Goal: Navigation & Orientation: Find specific page/section

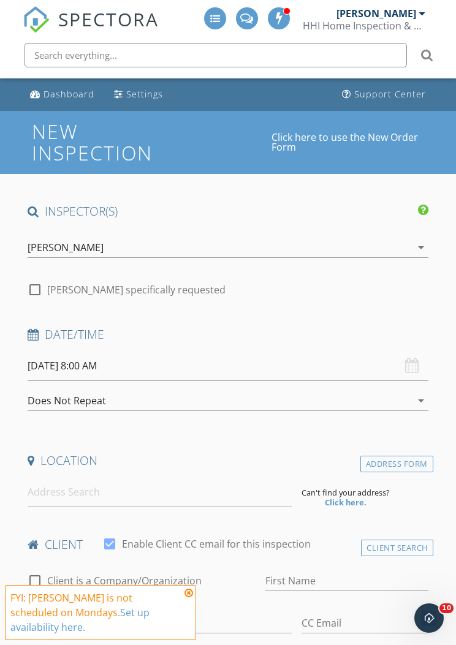
click at [415, 14] on div "[PERSON_NAME]" at bounding box center [376, 13] width 80 height 12
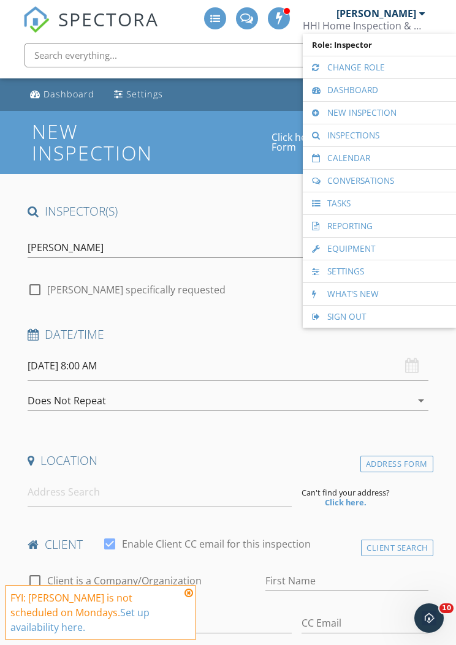
click at [382, 159] on link "Calendar" at bounding box center [379, 158] width 141 height 22
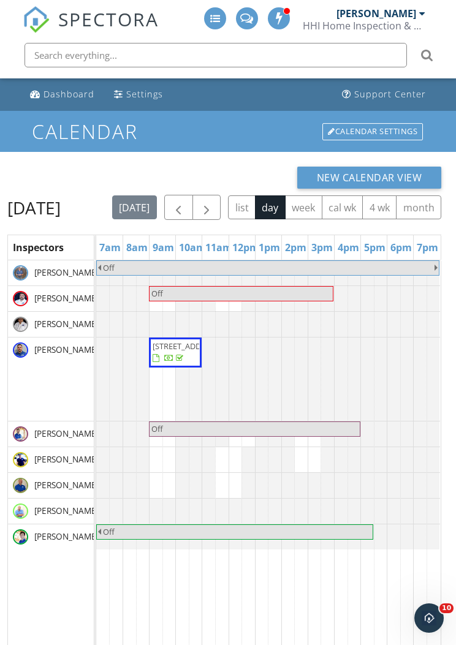
click at [221, 199] on button "button" at bounding box center [206, 207] width 29 height 25
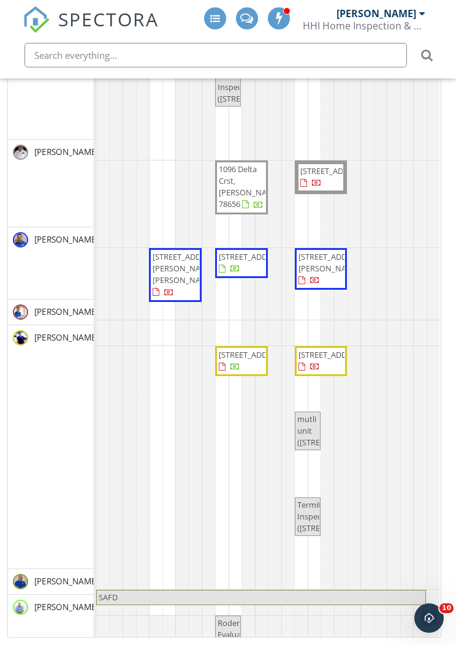
scroll to position [167, 0]
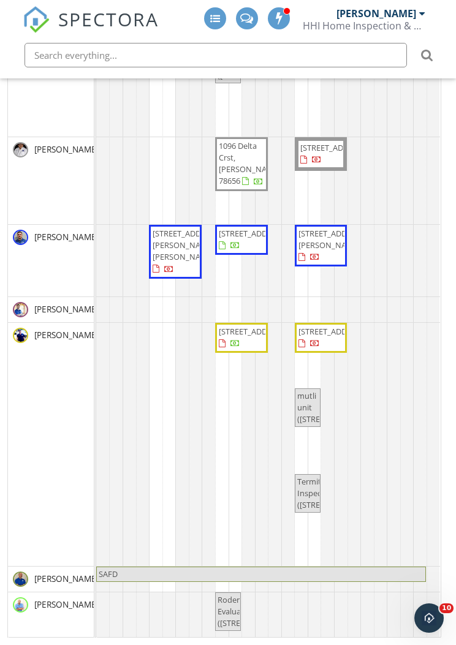
click at [51, 453] on div "[PERSON_NAME]" at bounding box center [51, 444] width 86 height 243
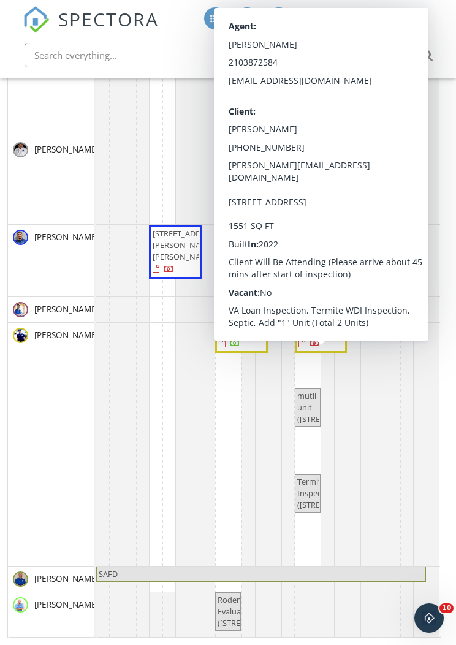
click at [330, 350] on span "[STREET_ADDRESS]" at bounding box center [320, 338] width 47 height 24
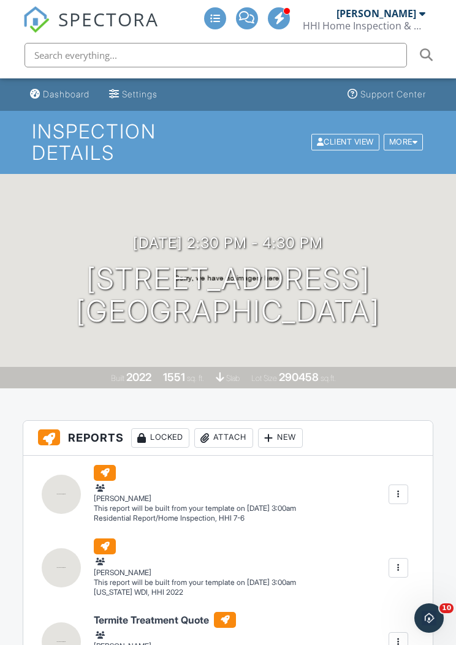
click at [423, 14] on div at bounding box center [422, 14] width 6 height 10
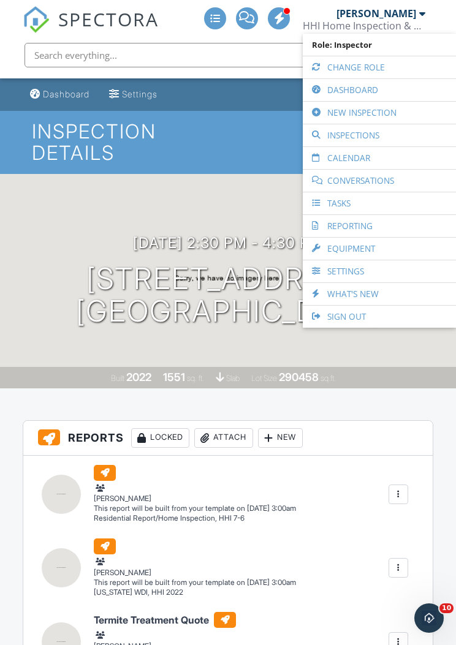
click at [388, 156] on link "Calendar" at bounding box center [379, 158] width 141 height 22
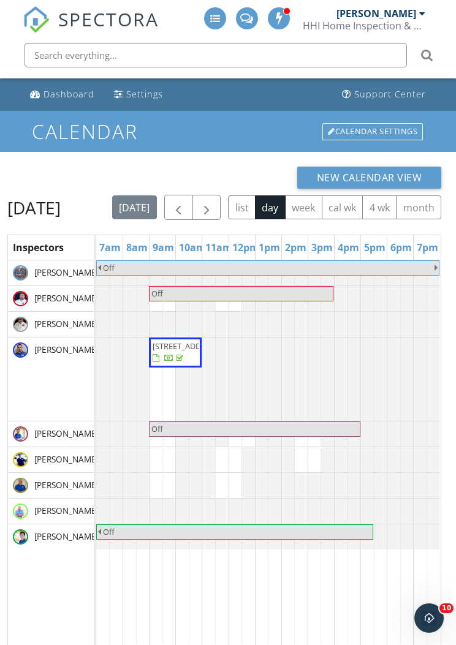
click at [221, 202] on button "button" at bounding box center [206, 207] width 29 height 25
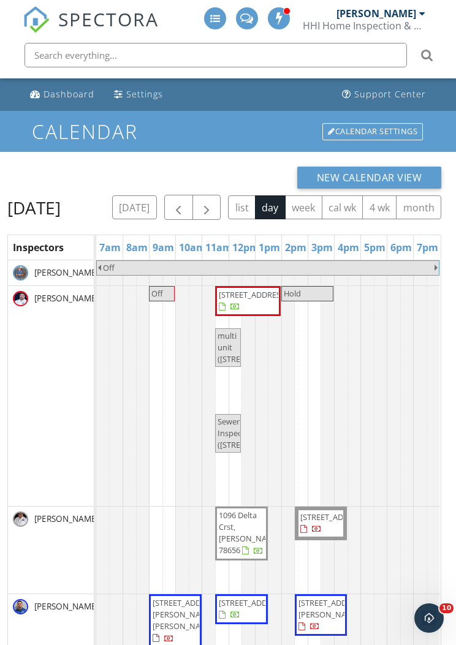
click at [221, 203] on button "button" at bounding box center [206, 207] width 29 height 25
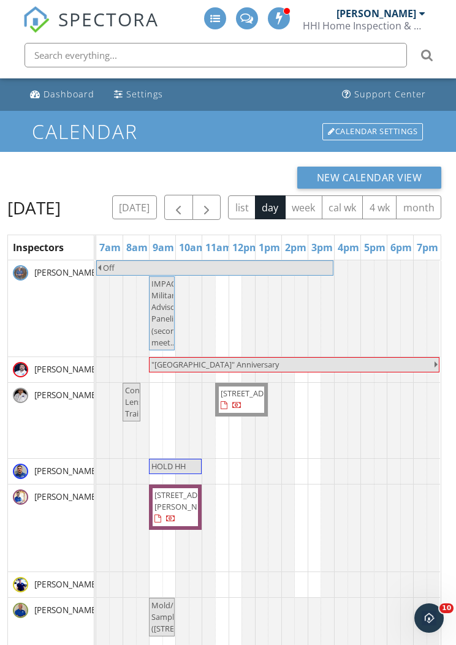
click at [445, 214] on div "New Calendar View Tuesday, September 30, 2025 today list day week cal wk 4 wk m…" at bounding box center [227, 503] width 441 height 673
click at [157, 205] on button "today" at bounding box center [134, 207] width 45 height 24
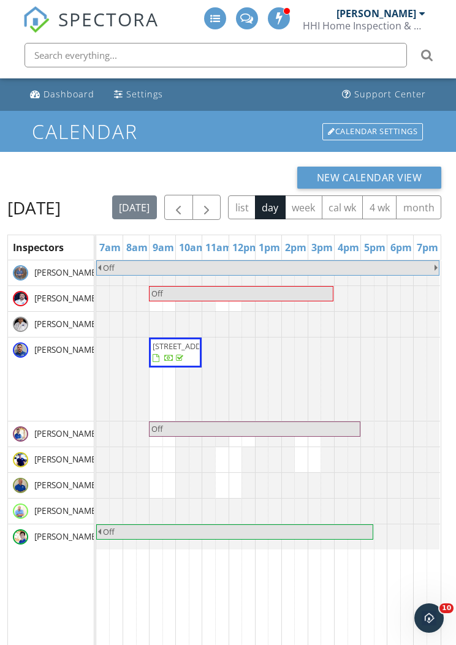
click at [221, 202] on button "button" at bounding box center [206, 207] width 29 height 25
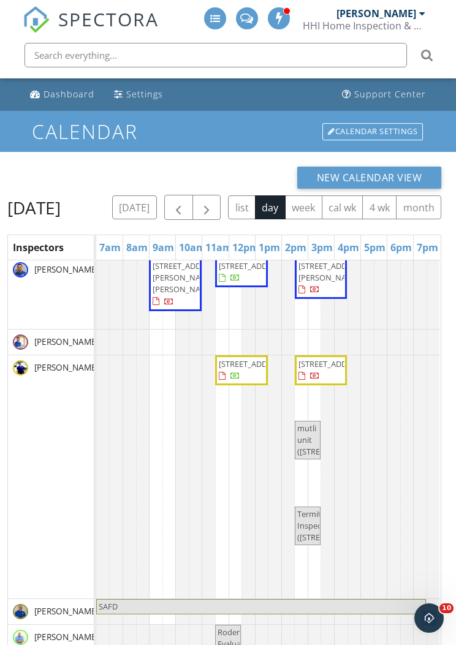
scroll to position [362, 0]
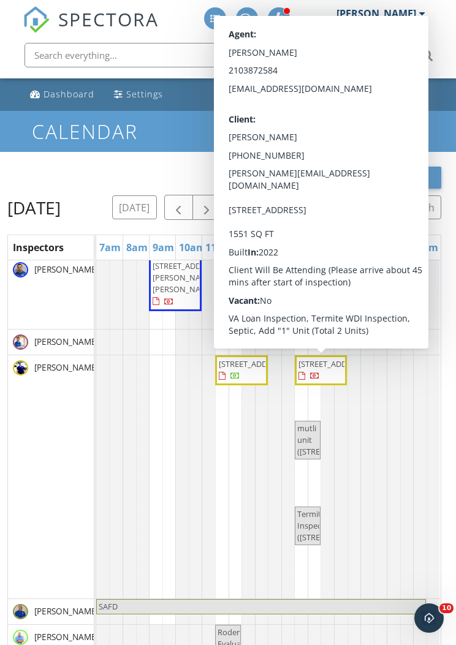
click at [337, 371] on span "111 Loma Park Rd, Floresville 78114" at bounding box center [320, 370] width 47 height 24
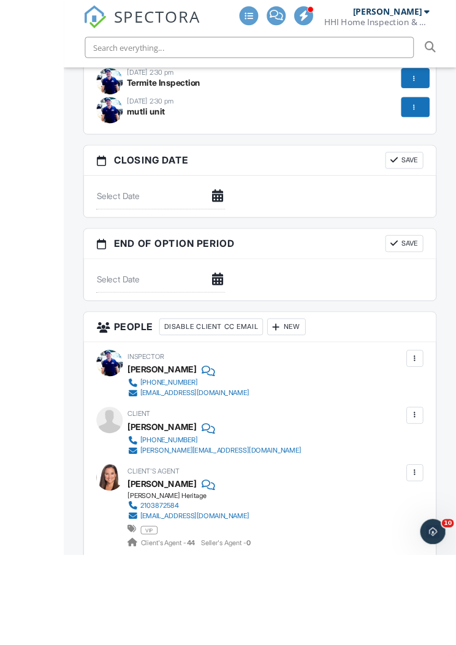
scroll to position [1781, 0]
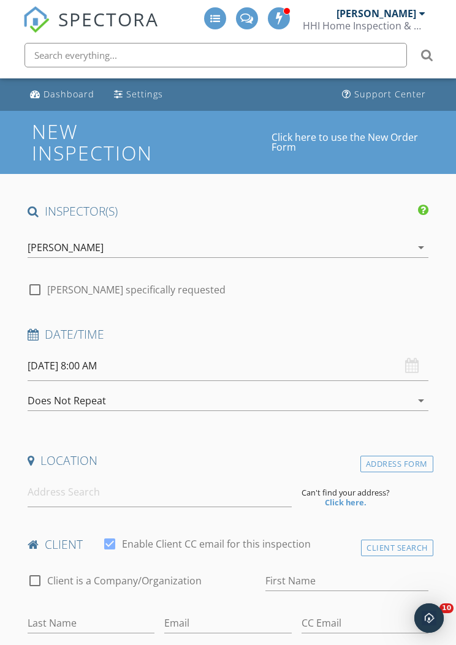
click at [415, 17] on div "[PERSON_NAME]" at bounding box center [376, 13] width 80 height 12
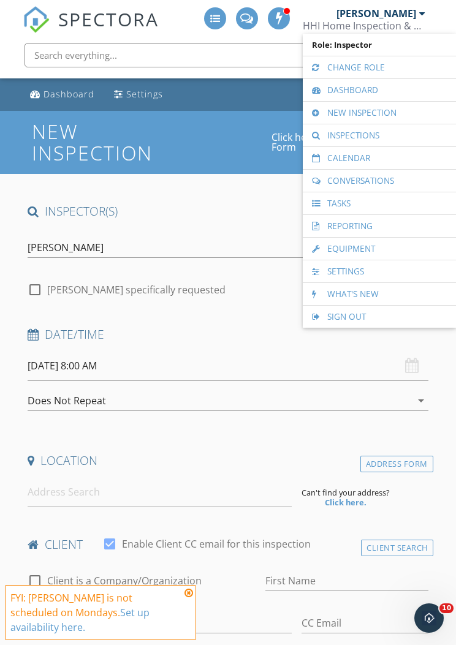
click at [396, 157] on link "Calendar" at bounding box center [379, 158] width 141 height 22
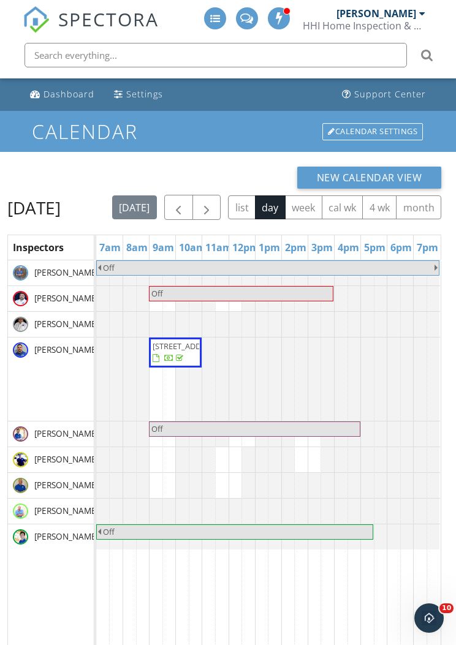
click at [221, 199] on button "button" at bounding box center [206, 207] width 29 height 25
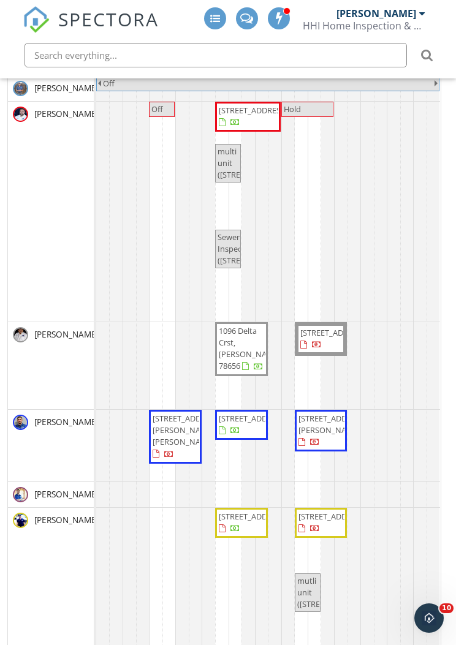
click at [48, 584] on div "[PERSON_NAME]" at bounding box center [51, 629] width 86 height 243
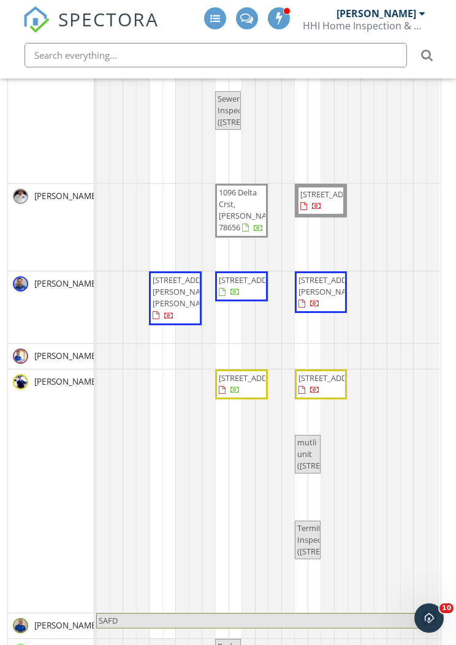
click at [431, 343] on div at bounding box center [380, 307] width 118 height 72
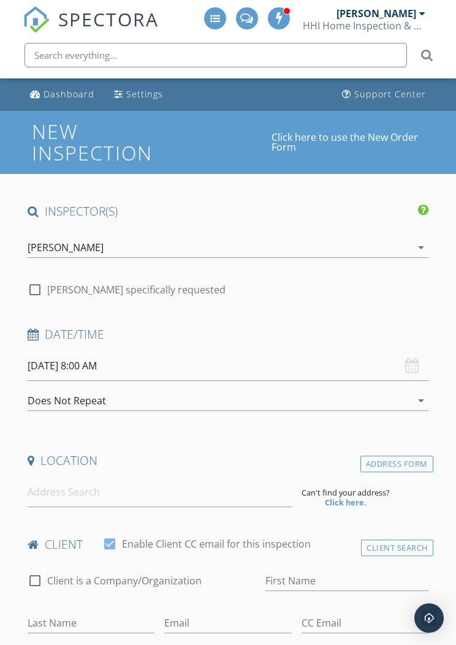
click at [421, 17] on div at bounding box center [422, 14] width 6 height 10
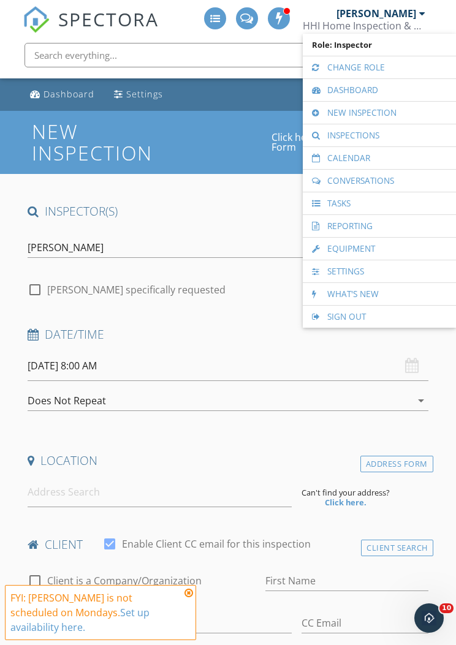
click at [387, 159] on link "Calendar" at bounding box center [379, 158] width 141 height 22
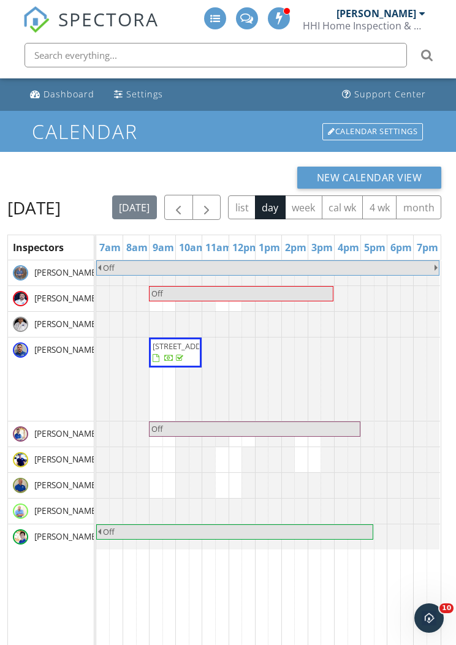
click at [214, 202] on span "button" at bounding box center [206, 207] width 15 height 15
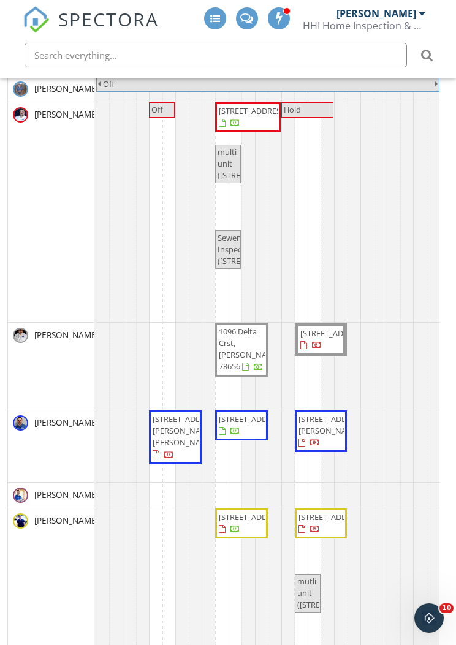
scroll to position [202, 0]
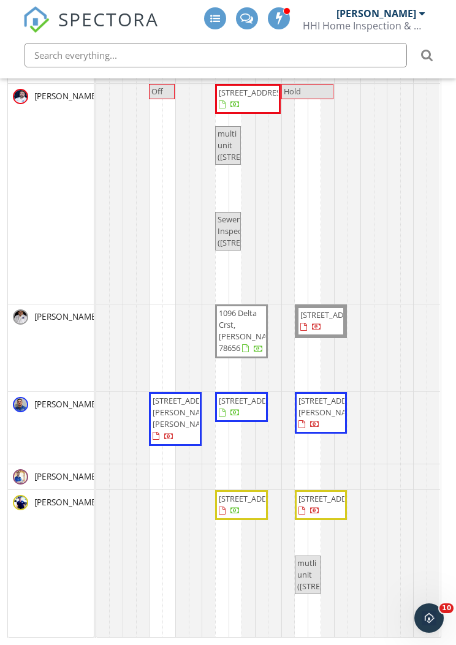
click at [76, 246] on div "[PERSON_NAME]" at bounding box center [51, 194] width 86 height 220
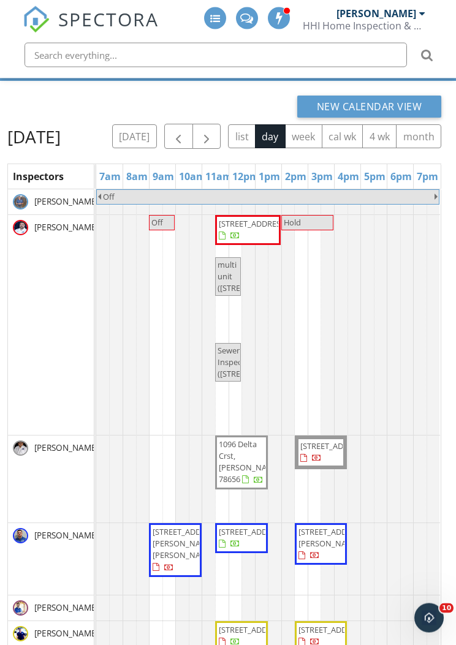
scroll to position [71, 0]
click at [214, 134] on span "button" at bounding box center [206, 136] width 15 height 15
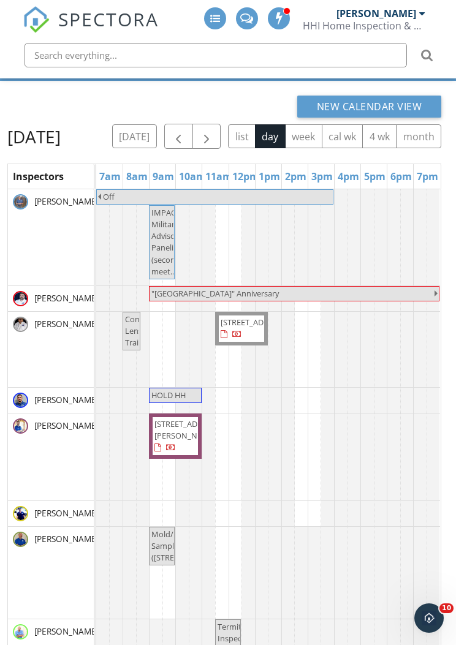
click at [221, 126] on button "button" at bounding box center [206, 136] width 29 height 25
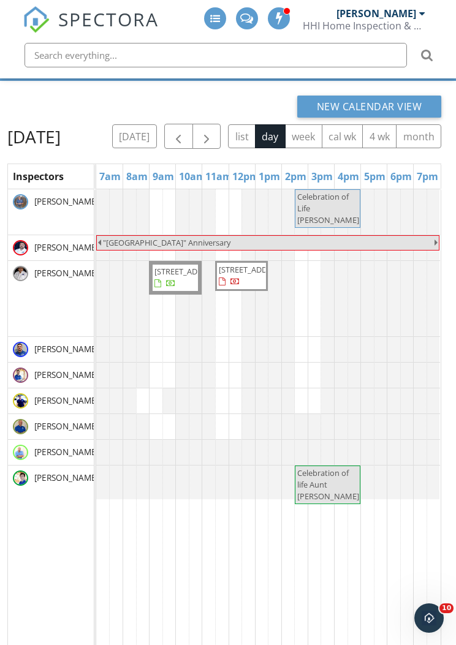
click at [221, 125] on button "button" at bounding box center [206, 136] width 29 height 25
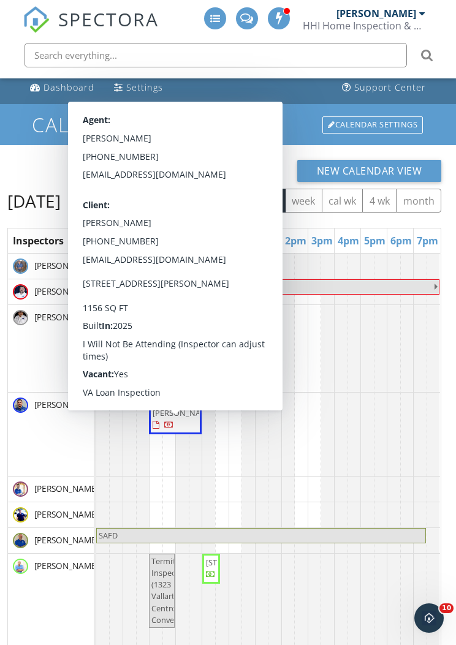
scroll to position [2, 0]
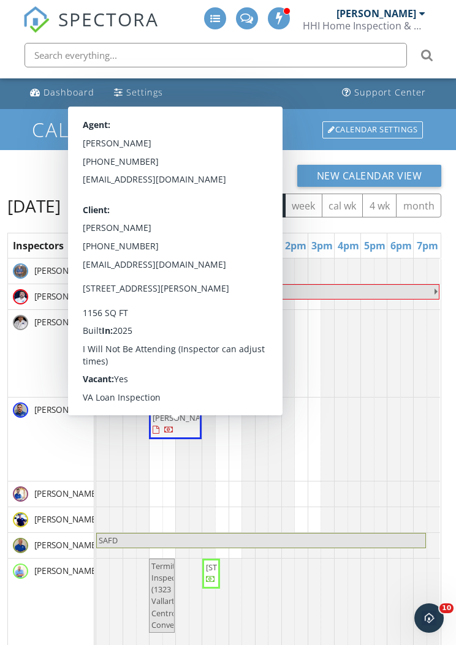
click at [195, 437] on span "5731 Hartley Home, San Antonio 78245" at bounding box center [175, 419] width 48 height 36
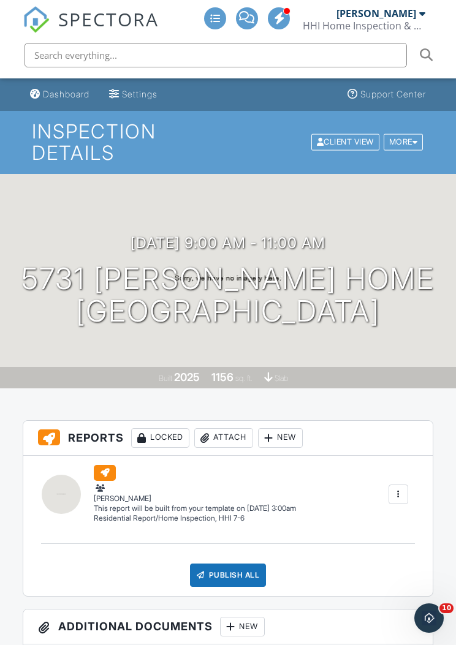
click at [420, 15] on div at bounding box center [422, 14] width 6 height 10
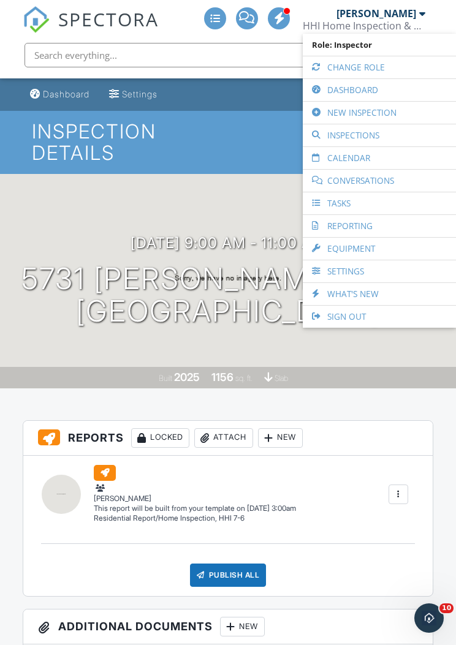
click at [404, 158] on link "Calendar" at bounding box center [379, 158] width 141 height 22
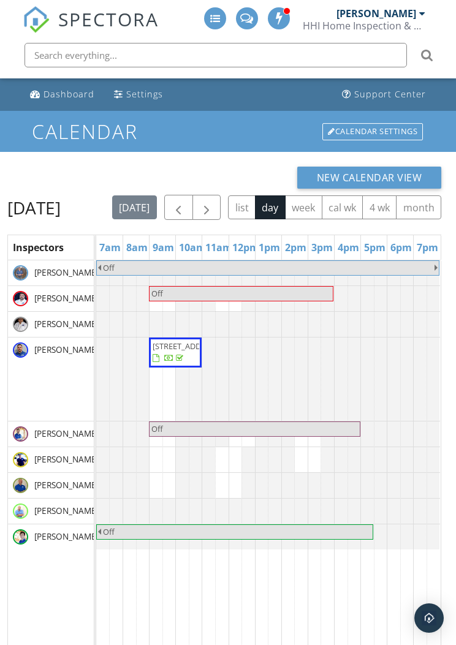
click at [214, 203] on span "button" at bounding box center [206, 207] width 15 height 15
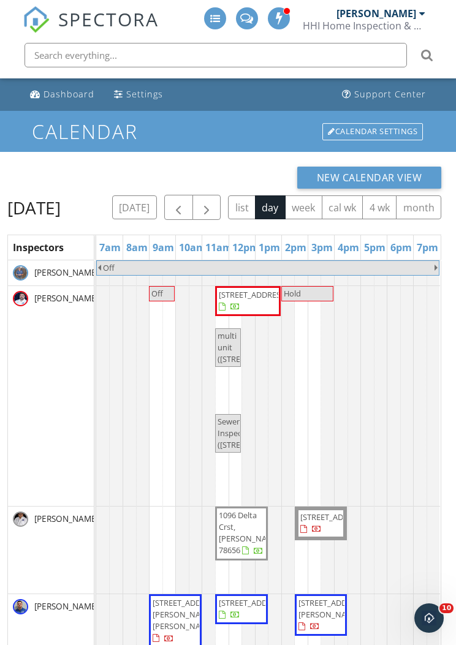
click at [221, 204] on button "button" at bounding box center [206, 207] width 29 height 25
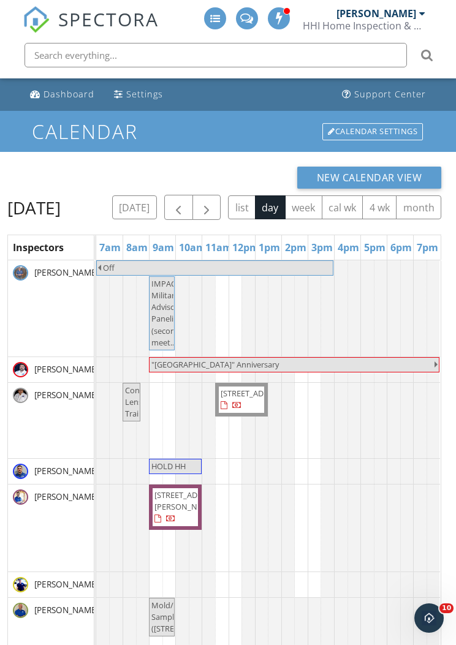
click at [221, 202] on button "button" at bounding box center [206, 207] width 29 height 25
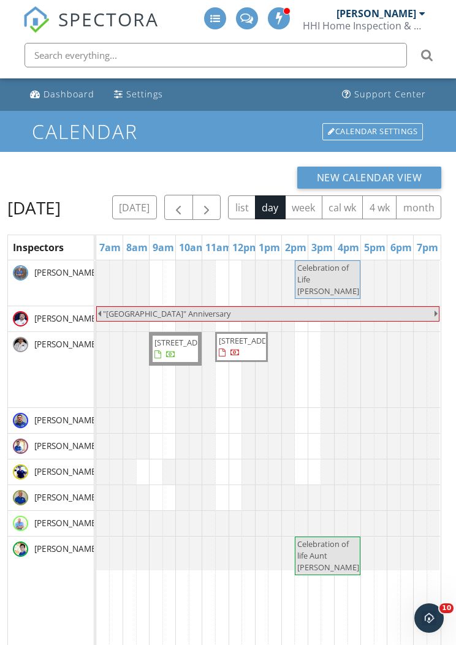
click at [221, 202] on button "button" at bounding box center [206, 207] width 29 height 25
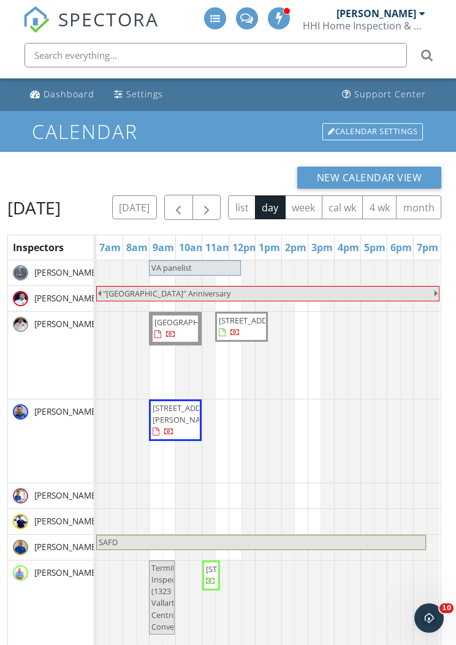
click at [221, 205] on button "button" at bounding box center [206, 207] width 29 height 25
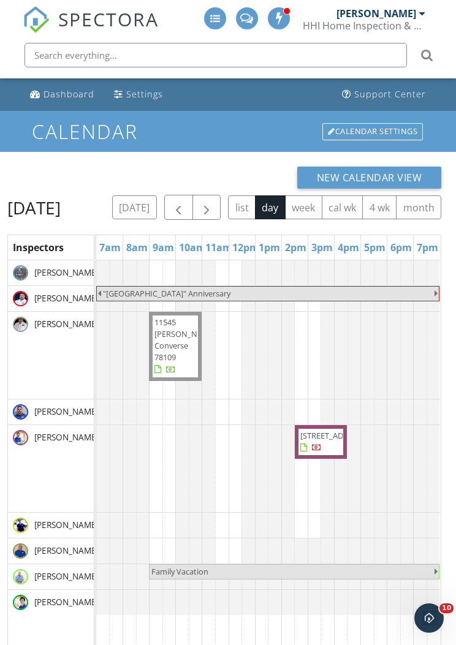
click at [221, 198] on button "button" at bounding box center [206, 207] width 29 height 25
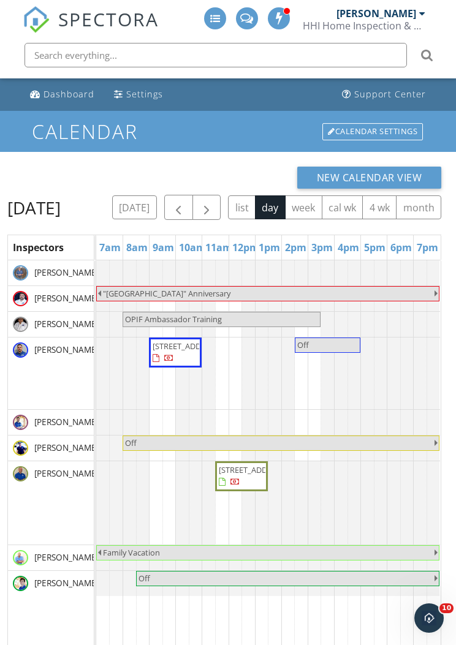
click at [214, 204] on span "button" at bounding box center [206, 207] width 15 height 15
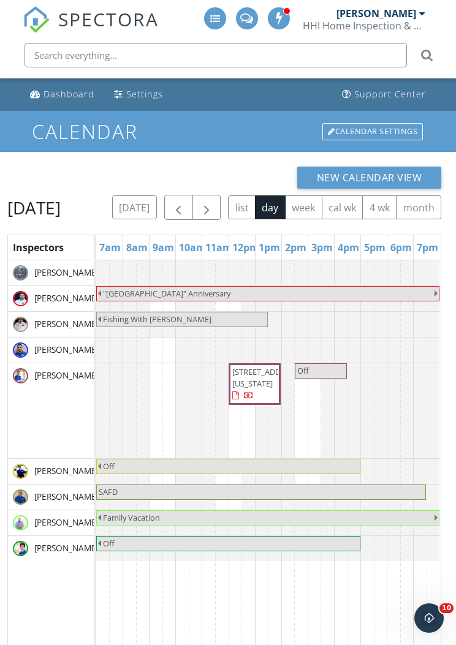
click at [214, 200] on span "button" at bounding box center [206, 207] width 15 height 15
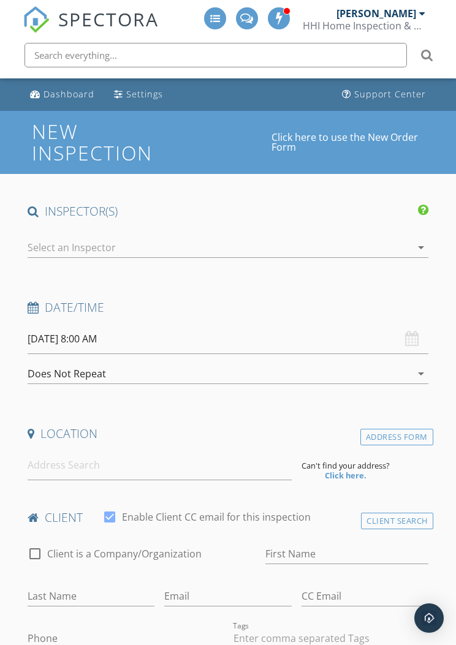
click at [420, 16] on div at bounding box center [422, 14] width 6 height 10
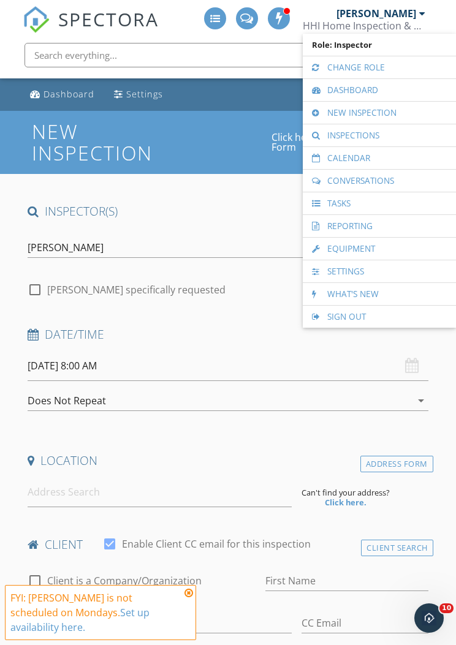
click at [390, 159] on link "Calendar" at bounding box center [379, 158] width 141 height 22
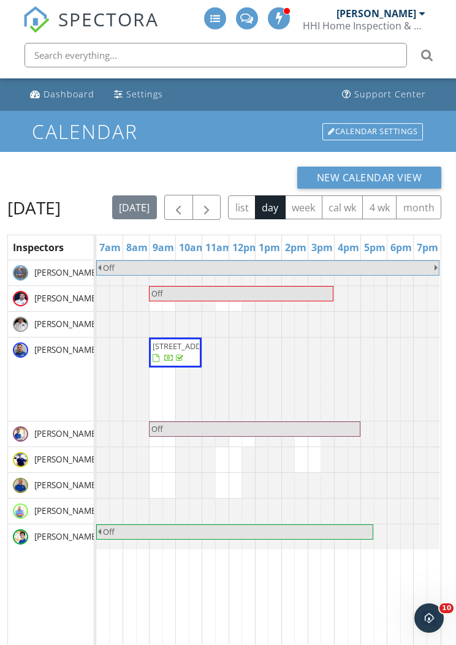
click at [214, 202] on span "button" at bounding box center [206, 207] width 15 height 15
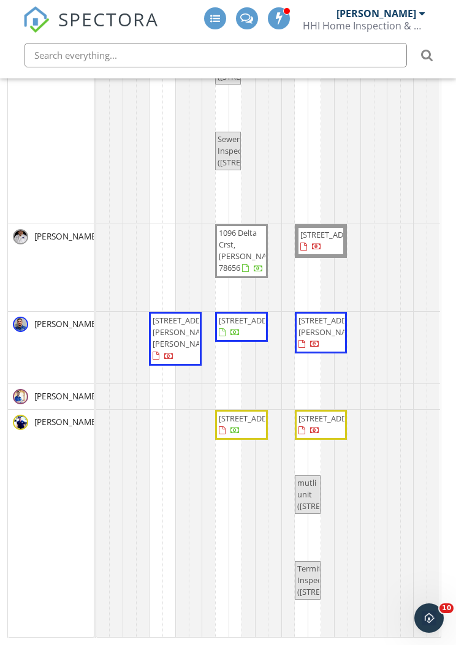
scroll to position [87, 0]
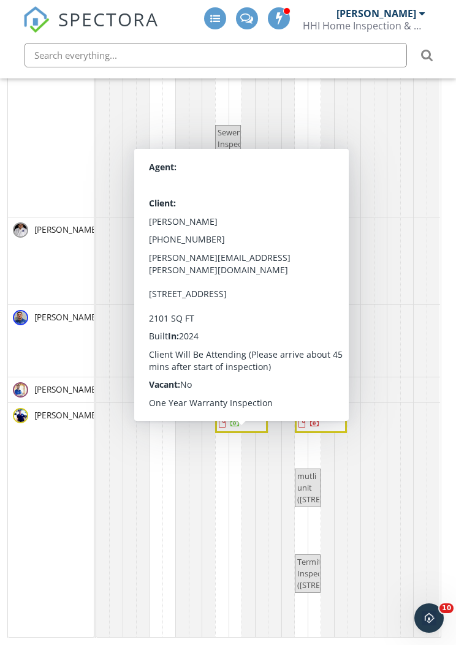
click at [68, 508] on div "[PERSON_NAME]" at bounding box center [51, 524] width 86 height 243
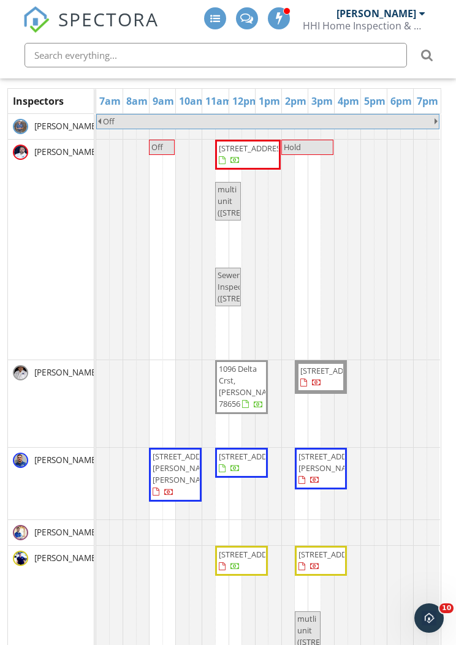
scroll to position [0, 0]
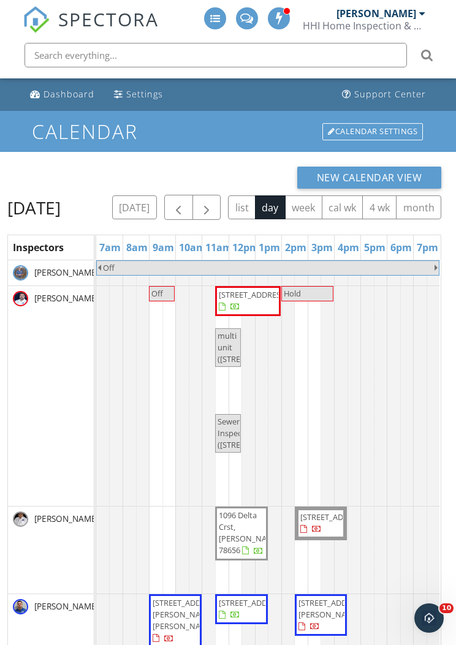
click at [214, 200] on span "button" at bounding box center [206, 207] width 15 height 15
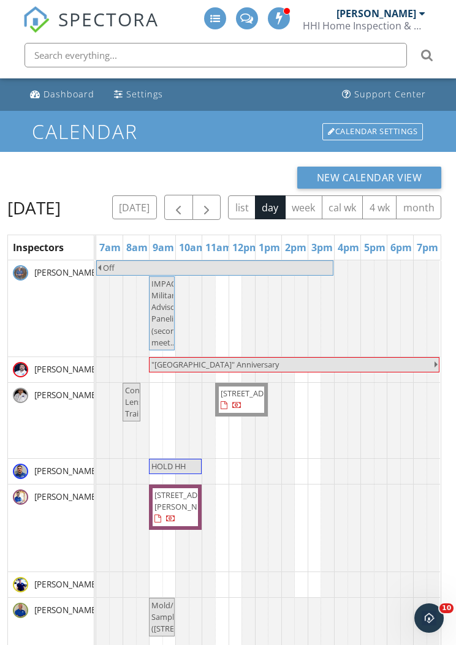
click at [214, 205] on span "button" at bounding box center [206, 207] width 15 height 15
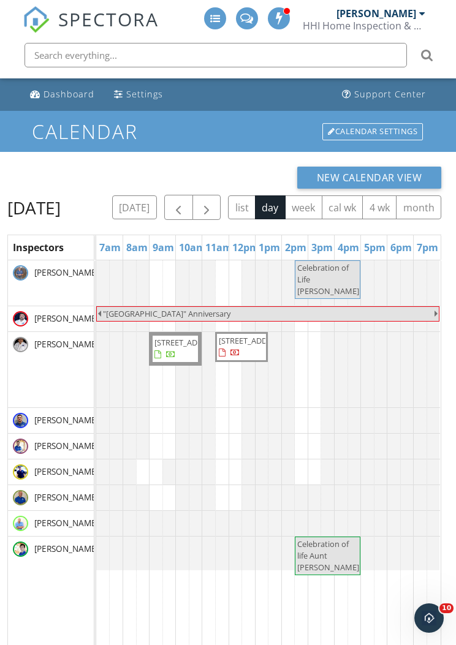
click at [221, 201] on button "button" at bounding box center [206, 207] width 29 height 25
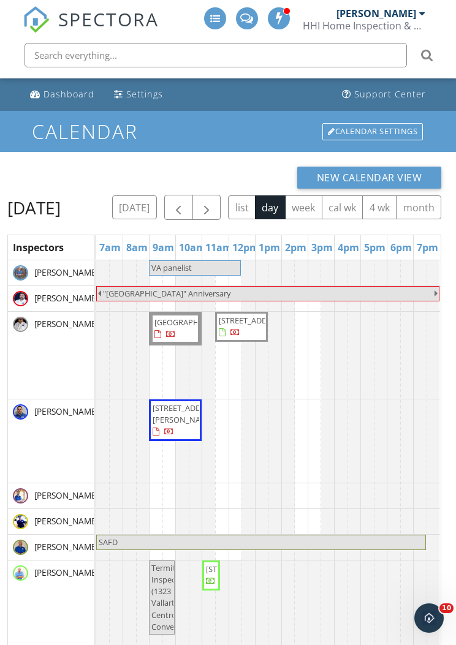
click at [221, 204] on button "button" at bounding box center [206, 207] width 29 height 25
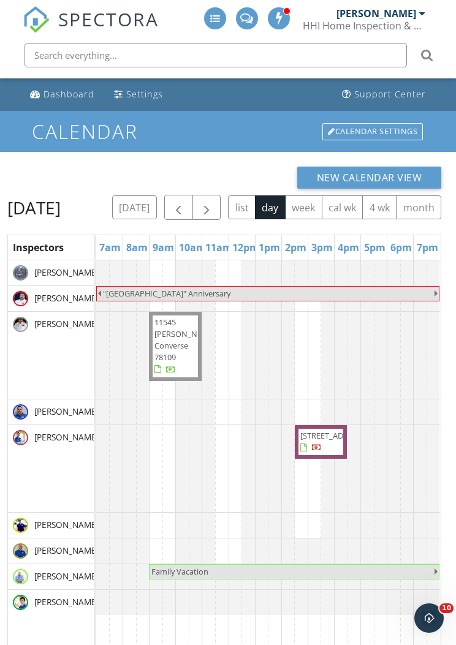
click at [221, 208] on button "button" at bounding box center [206, 207] width 29 height 25
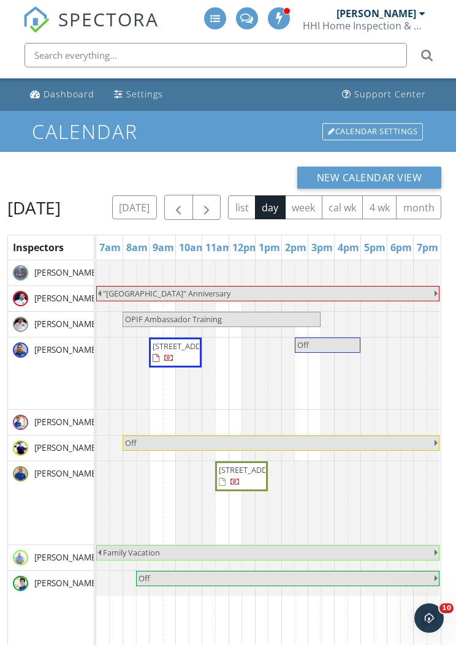
click at [186, 202] on span "button" at bounding box center [178, 207] width 15 height 15
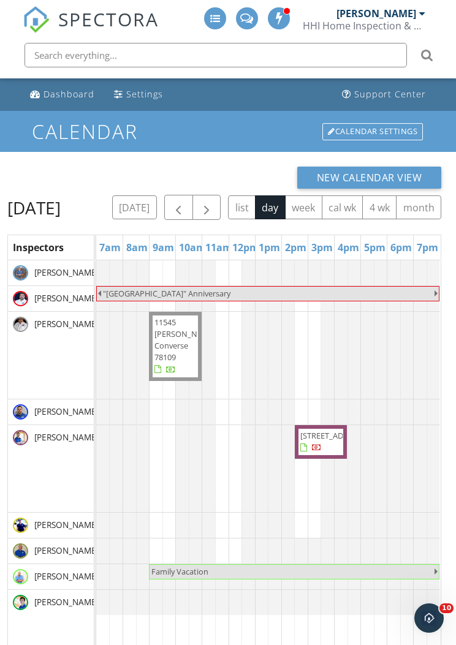
click at [221, 208] on button "button" at bounding box center [206, 207] width 29 height 25
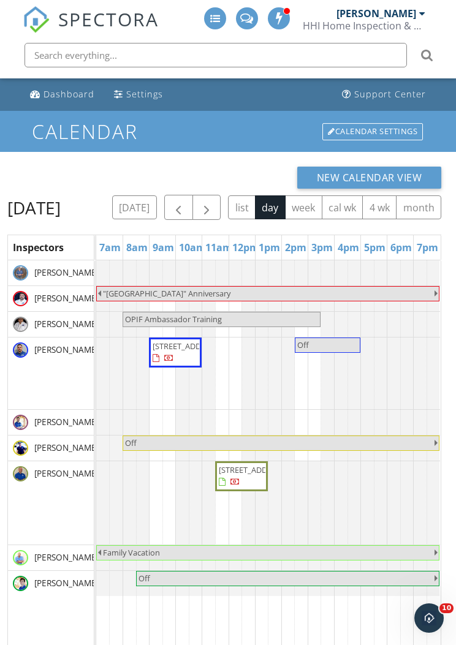
click at [186, 203] on span "button" at bounding box center [178, 207] width 15 height 15
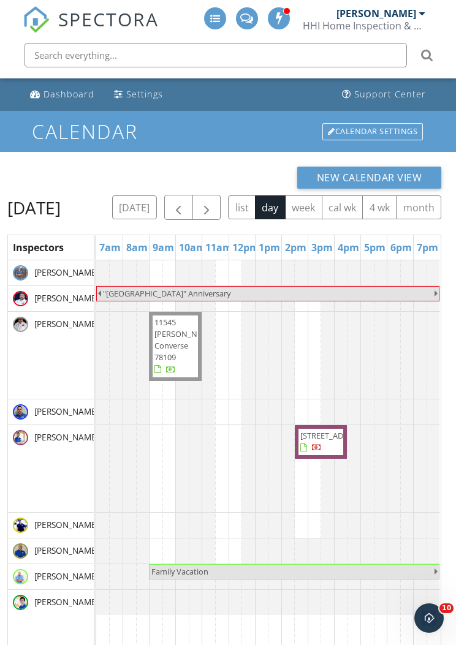
click at [221, 204] on button "button" at bounding box center [206, 207] width 29 height 25
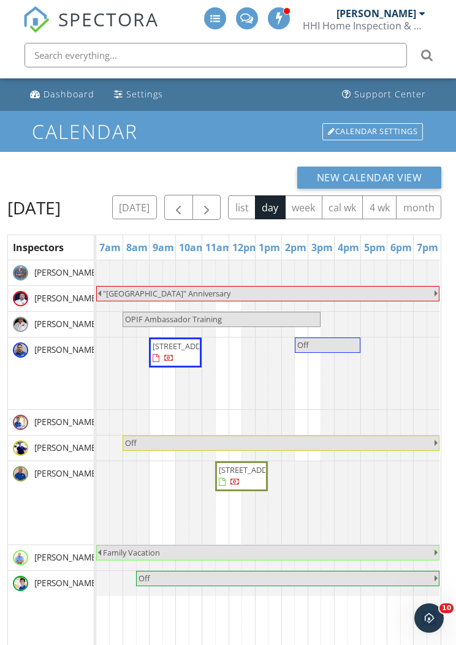
click at [214, 204] on span "button" at bounding box center [206, 207] width 15 height 15
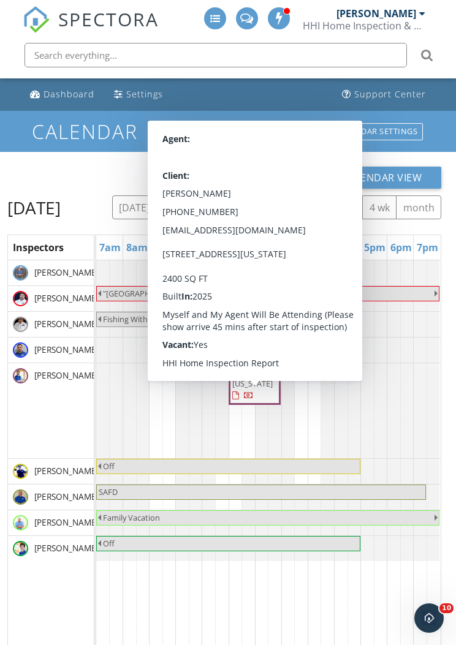
click at [263, 403] on span "826 Shatterhand Blvd, San Antonio, Texas 78260" at bounding box center [254, 384] width 47 height 36
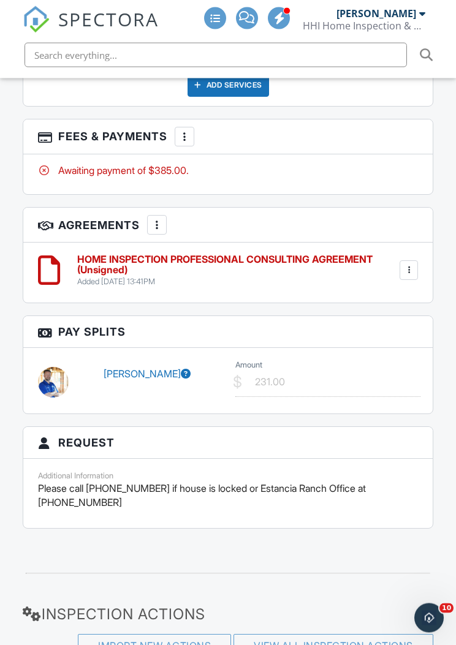
scroll to position [2327, 0]
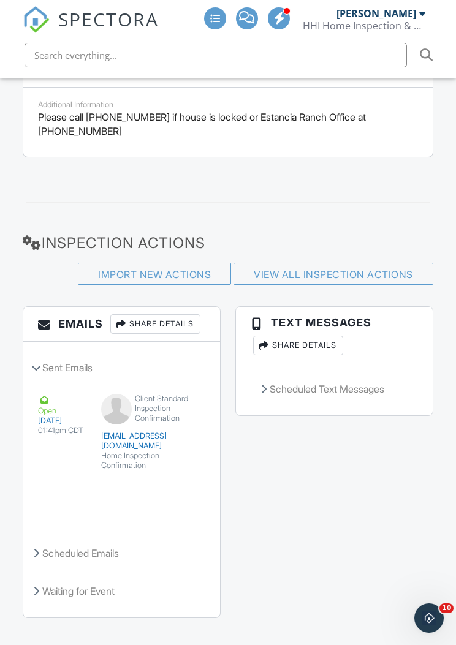
click at [178, 498] on button "Resend" at bounding box center [169, 509] width 55 height 23
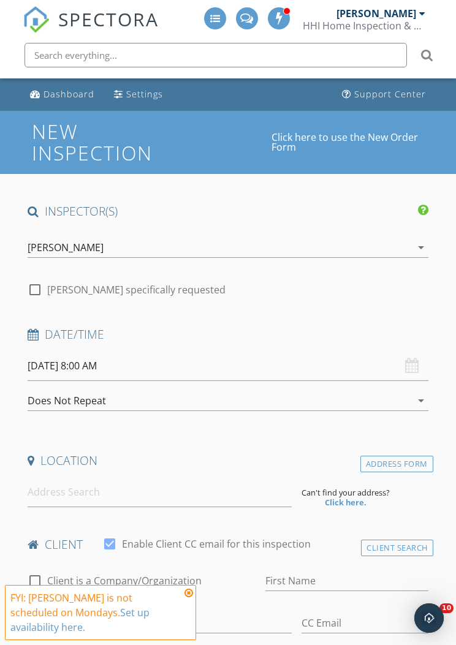
click at [414, 12] on div "[PERSON_NAME]" at bounding box center [376, 13] width 80 height 12
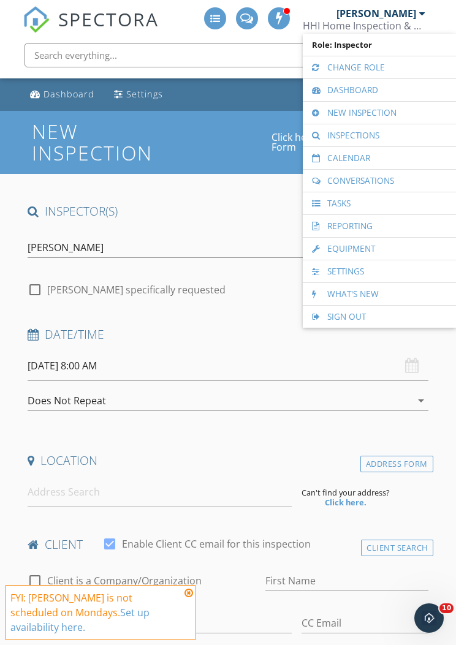
click at [380, 157] on link "Calendar" at bounding box center [379, 158] width 141 height 22
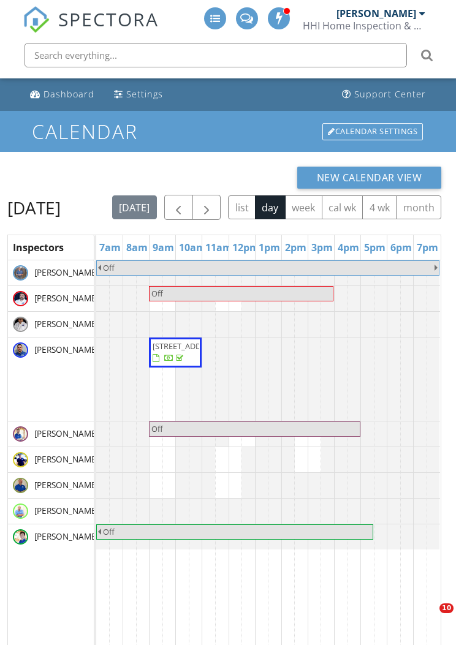
click at [221, 202] on button "button" at bounding box center [206, 207] width 29 height 25
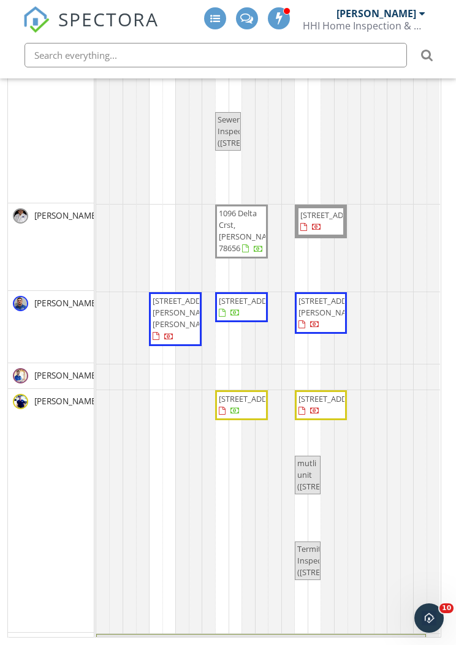
scroll to position [91, 0]
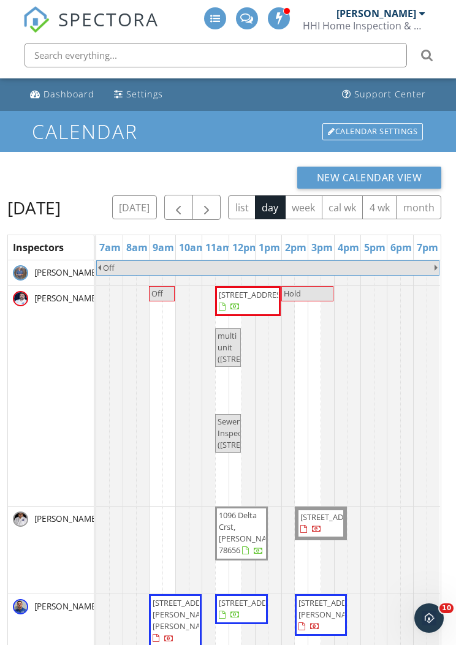
click at [221, 203] on button "button" at bounding box center [206, 207] width 29 height 25
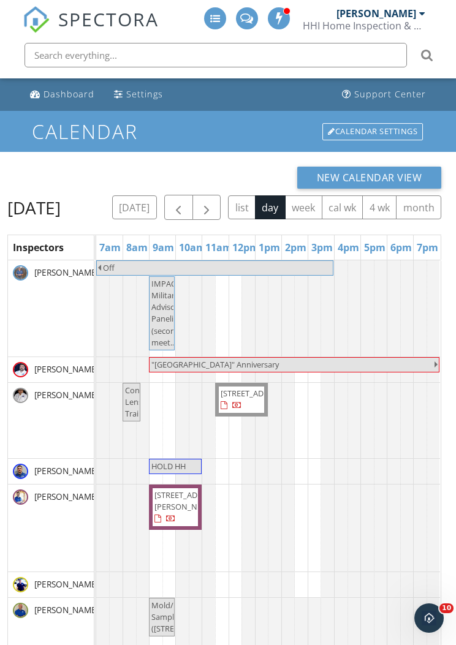
click at [214, 206] on span "button" at bounding box center [206, 207] width 15 height 15
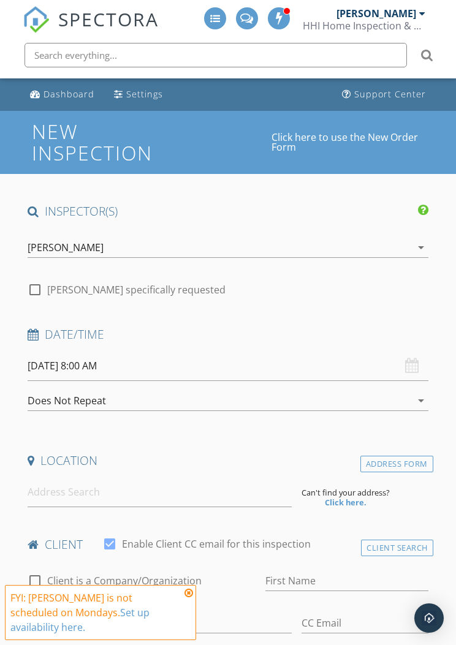
click at [413, 13] on div "[PERSON_NAME]" at bounding box center [376, 13] width 80 height 12
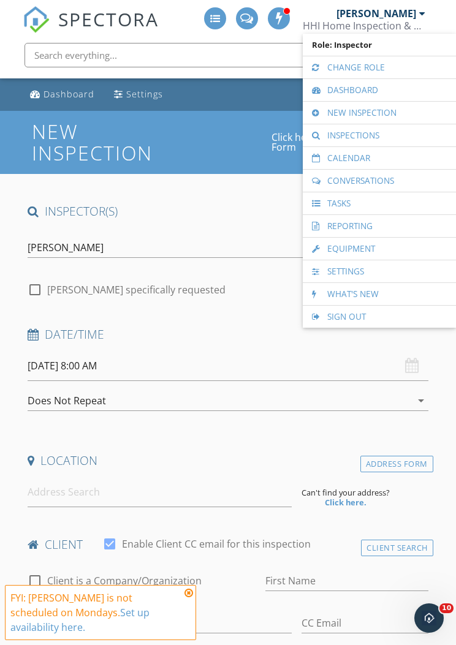
click at [392, 158] on link "Calendar" at bounding box center [379, 158] width 141 height 22
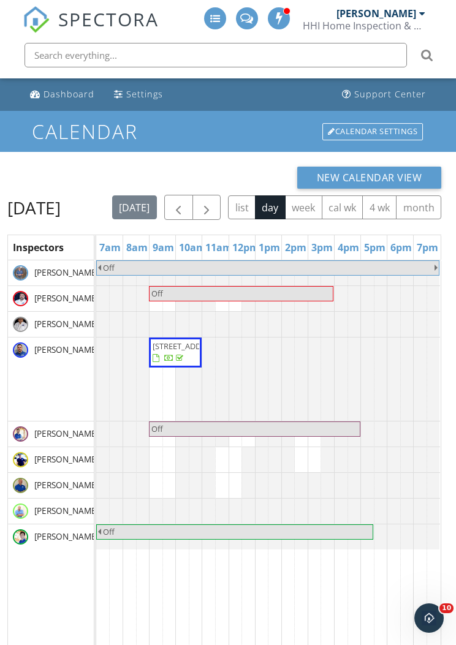
click at [221, 200] on button "button" at bounding box center [206, 207] width 29 height 25
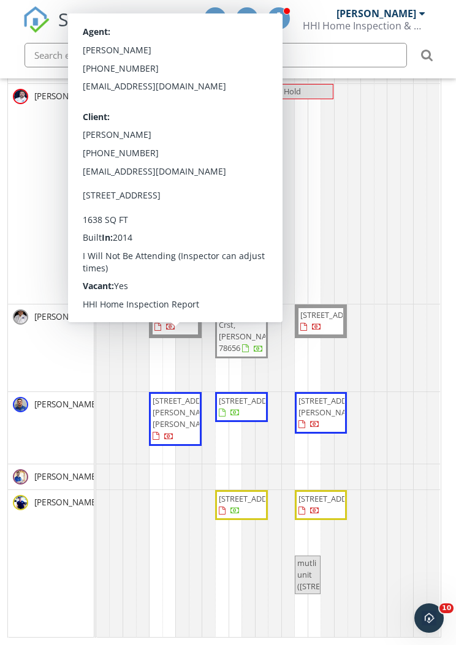
click at [187, 320] on span "[STREET_ADDRESS]" at bounding box center [188, 314] width 69 height 11
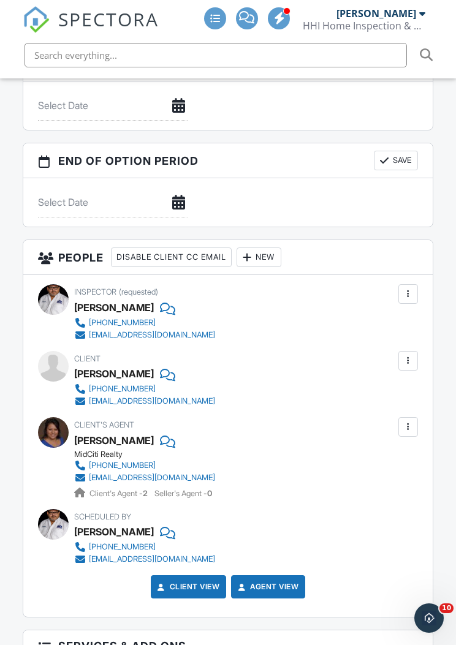
scroll to position [1347, 0]
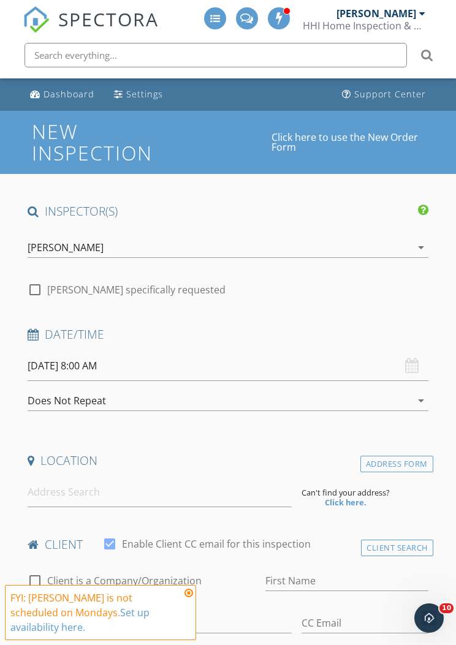
click at [412, 11] on div "[PERSON_NAME]" at bounding box center [376, 13] width 80 height 12
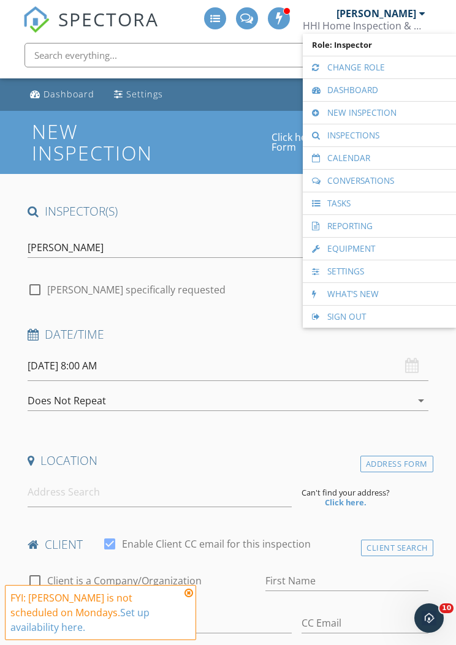
click at [392, 158] on link "Calendar" at bounding box center [379, 158] width 141 height 22
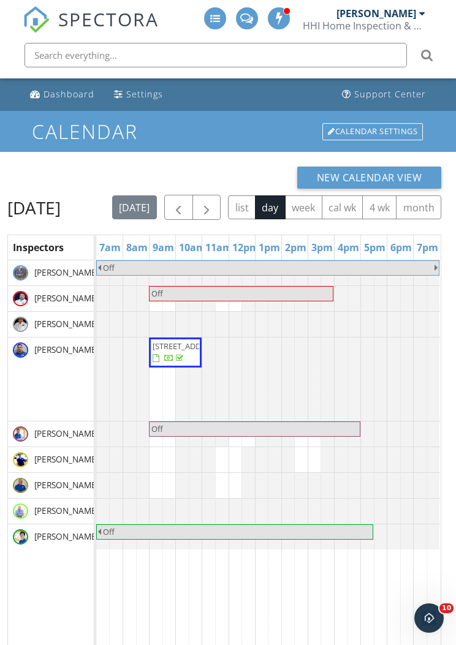
click at [221, 200] on button "button" at bounding box center [206, 207] width 29 height 25
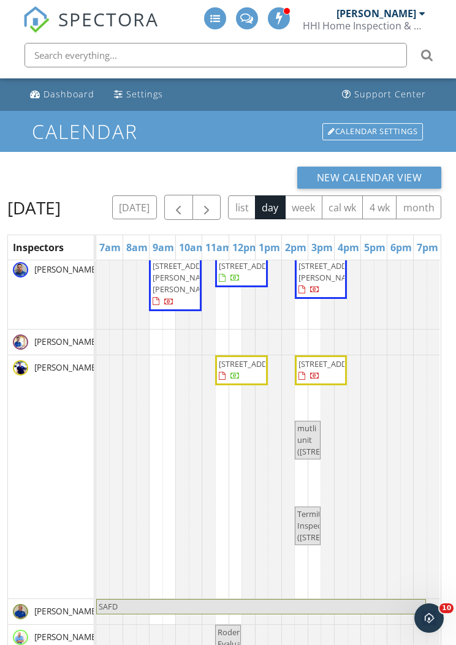
scroll to position [360, 0]
click at [214, 200] on span "button" at bounding box center [206, 207] width 15 height 15
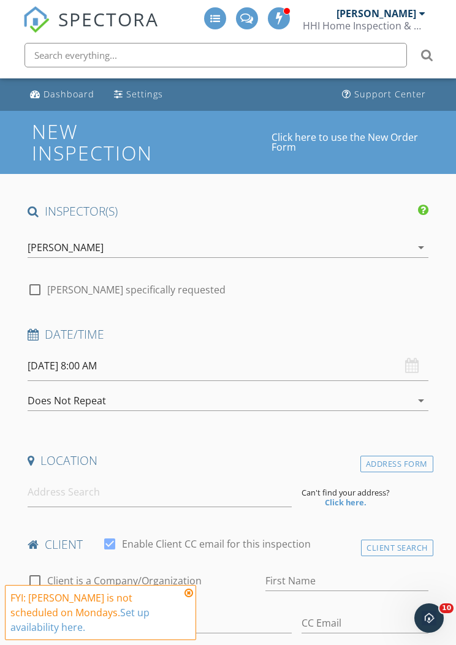
click at [412, 16] on div "[PERSON_NAME]" at bounding box center [376, 13] width 80 height 12
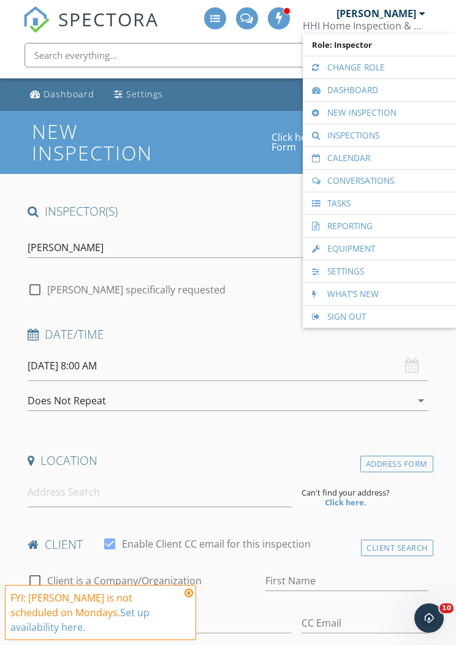
click at [387, 161] on link "Calendar" at bounding box center [379, 158] width 141 height 22
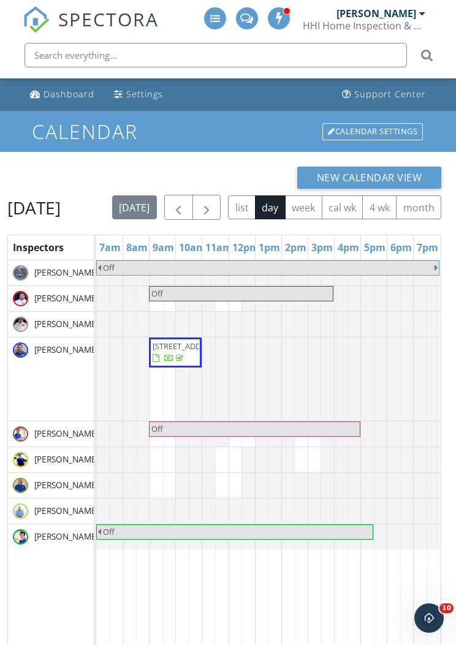
click at [214, 208] on span "button" at bounding box center [206, 207] width 15 height 15
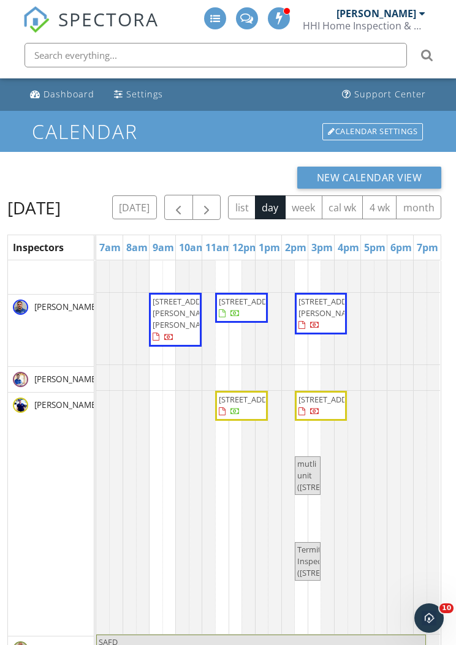
scroll to position [319, 0]
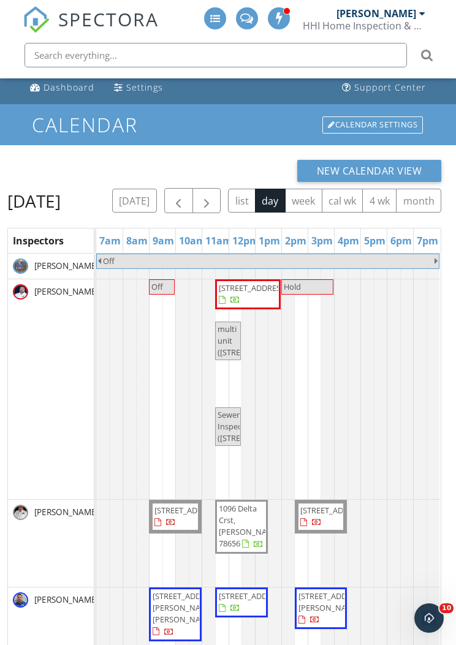
click at [221, 190] on button "button" at bounding box center [206, 200] width 29 height 25
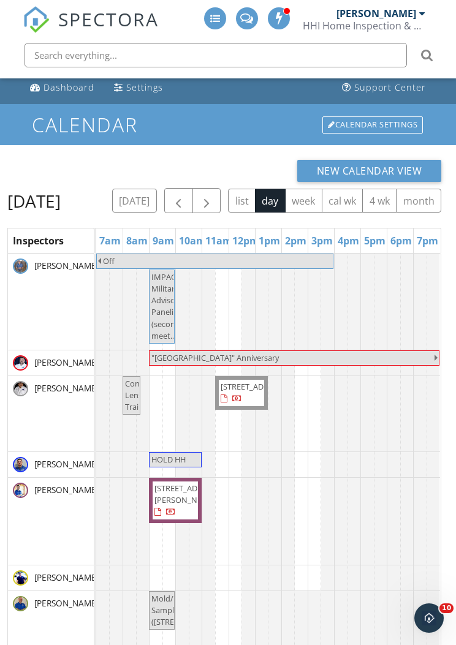
click at [221, 192] on button "button" at bounding box center [206, 200] width 29 height 25
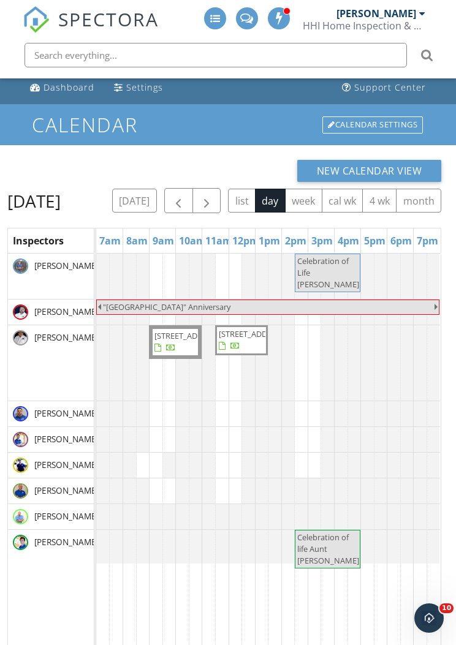
click at [214, 197] on span "button" at bounding box center [206, 201] width 15 height 15
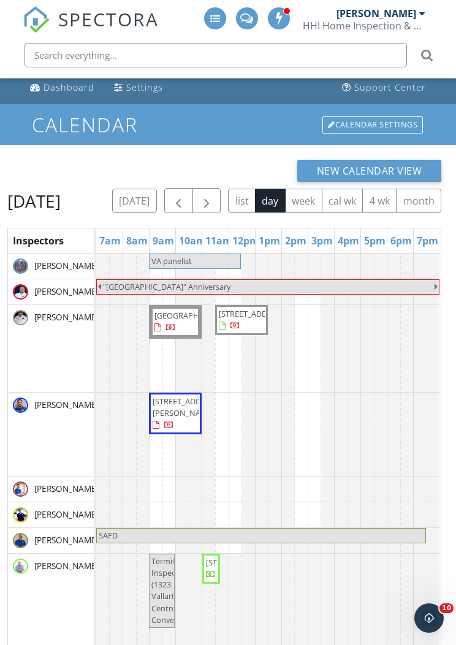
click at [214, 200] on span "button" at bounding box center [206, 201] width 15 height 15
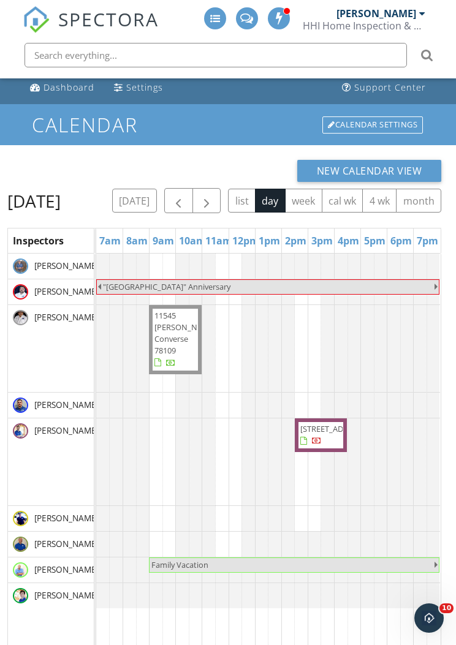
click at [214, 200] on span "button" at bounding box center [206, 201] width 15 height 15
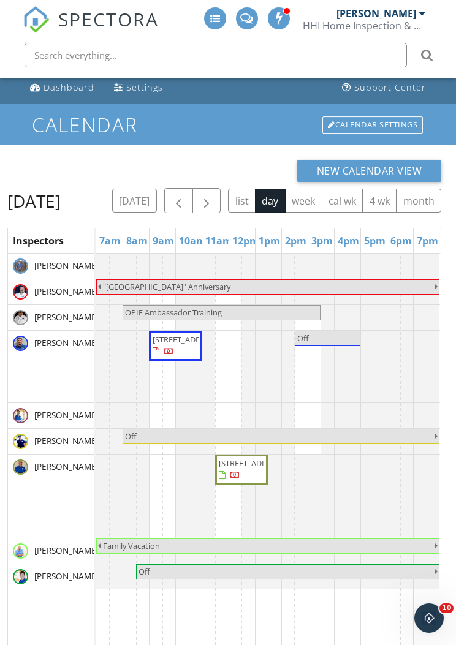
click at [214, 197] on span "button" at bounding box center [206, 201] width 15 height 15
